Goal: Task Accomplishment & Management: Manage account settings

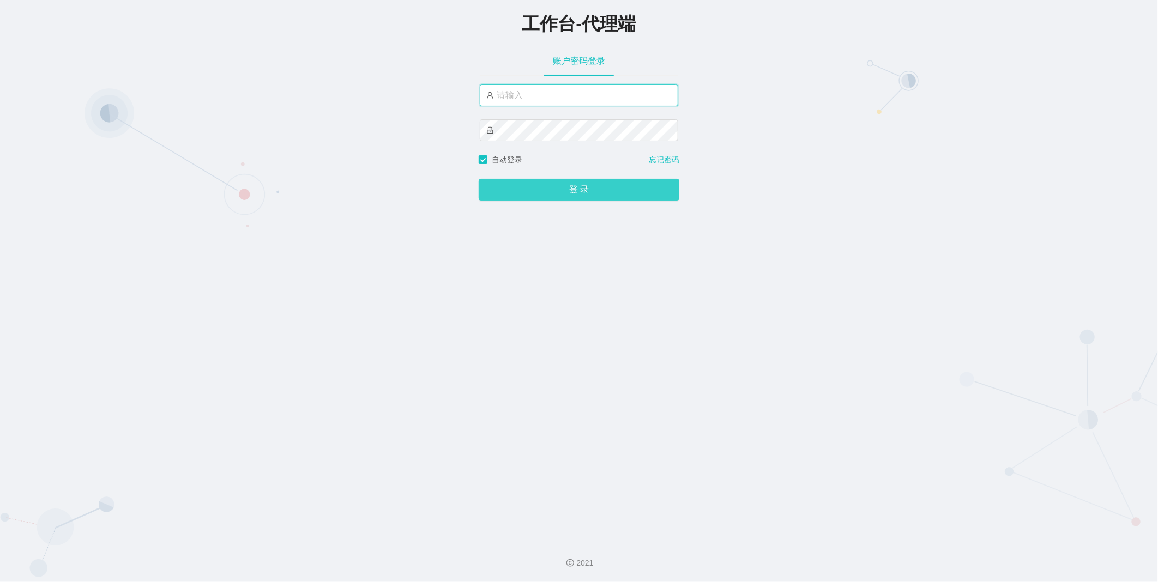
type input "admin"
click at [534, 194] on button "登 录" at bounding box center [579, 190] width 201 height 22
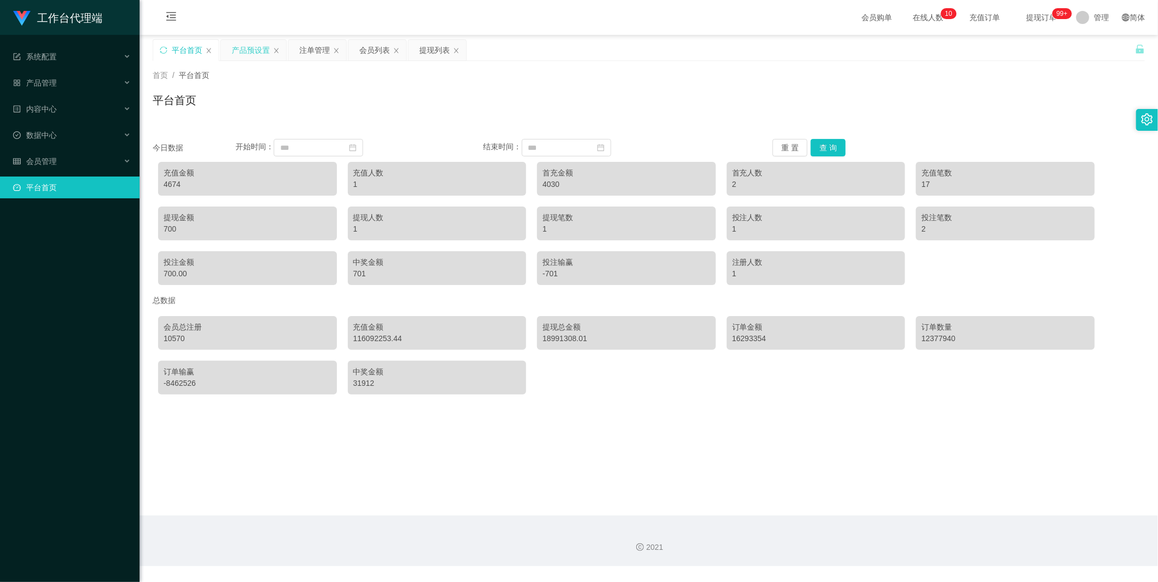
click at [262, 46] on div "产品预设置" at bounding box center [251, 50] width 38 height 21
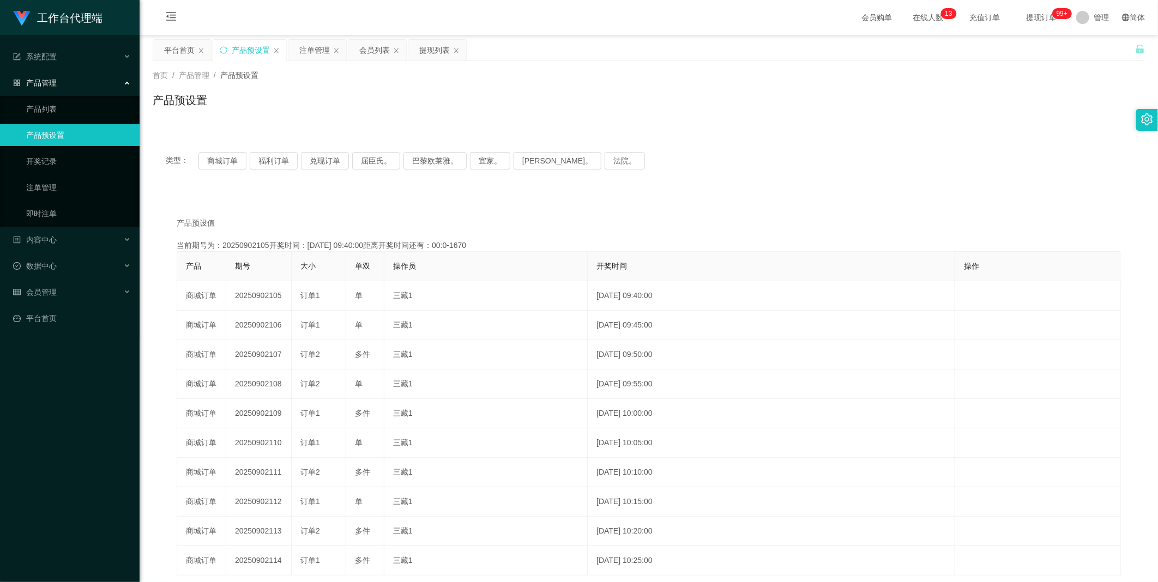
drag, startPoint x: 376, startPoint y: 49, endPoint x: 452, endPoint y: 76, distance: 80.0
click at [376, 49] on div "会员列表" at bounding box center [374, 50] width 31 height 21
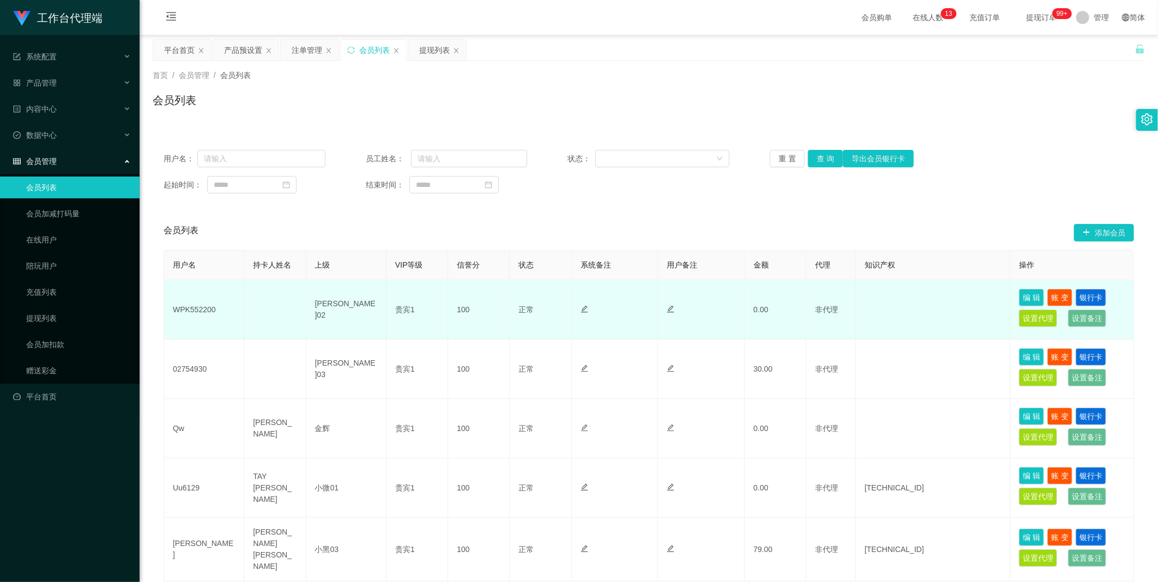
click at [193, 309] on td "WPK552200" at bounding box center [204, 309] width 80 height 59
click at [677, 298] on td "非代理" at bounding box center [832, 309] width 50 height 59
click at [670, 311] on icon "图标： 编辑" at bounding box center [671, 309] width 8 height 8
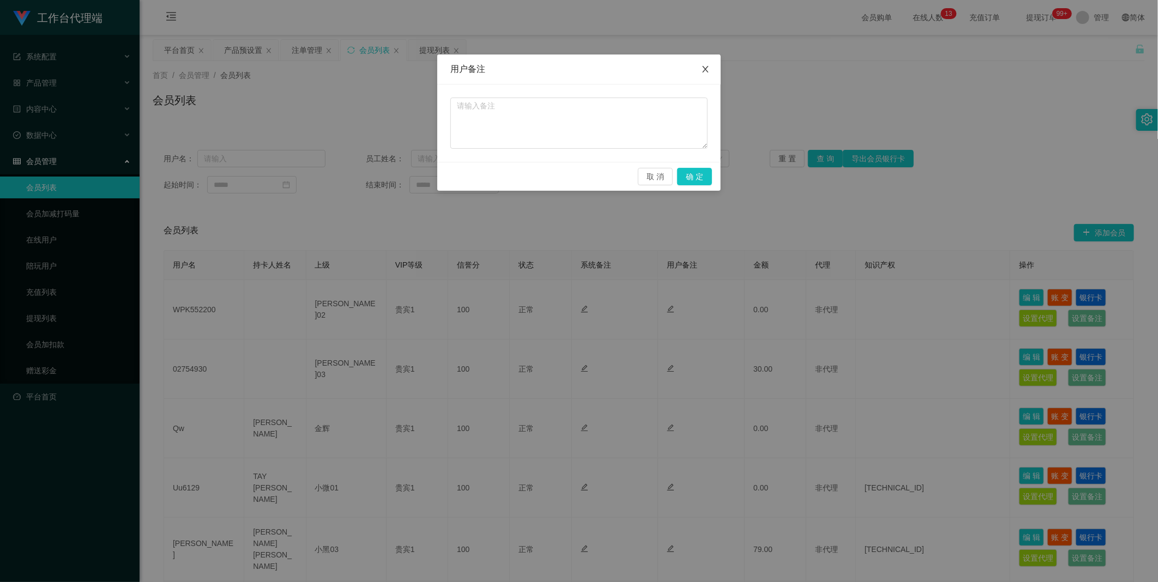
click at [677, 70] on icon "图标： 关闭" at bounding box center [705, 69] width 9 height 9
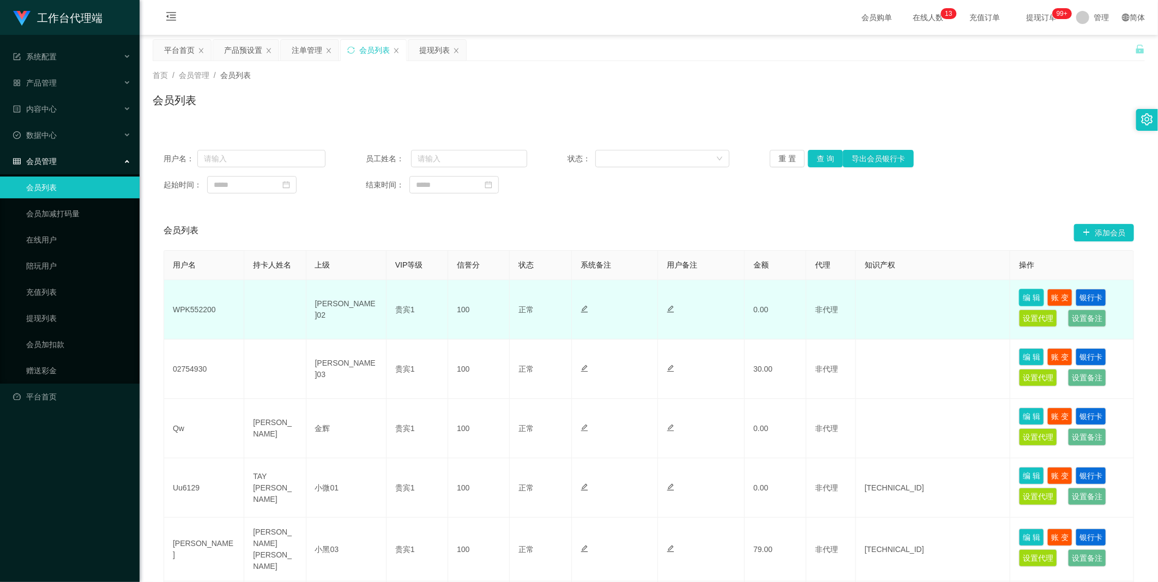
click at [677, 297] on button "编 辑" at bounding box center [1031, 297] width 25 height 17
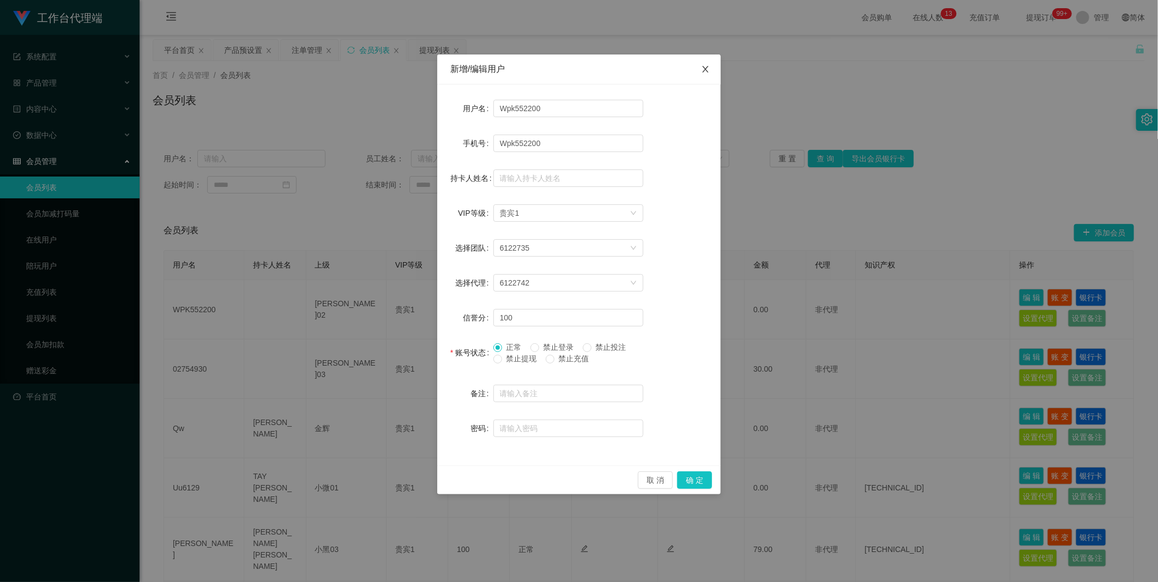
click at [677, 74] on icon "图标： 关闭" at bounding box center [705, 69] width 9 height 9
